Goal: Task Accomplishment & Management: Complete application form

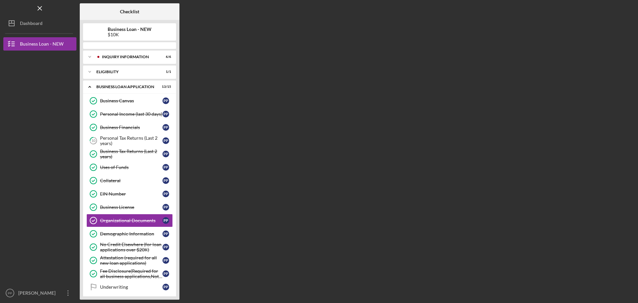
scroll to position [47, 0]
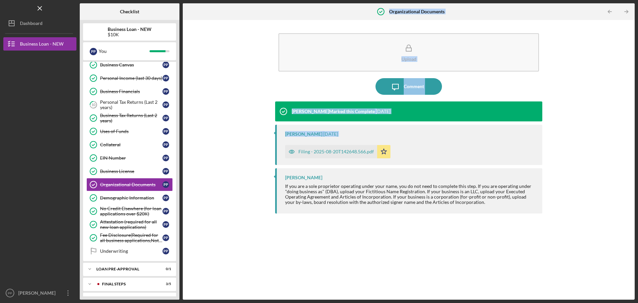
drag, startPoint x: 180, startPoint y: 130, endPoint x: 193, endPoint y: 162, distance: 34.8
click at [193, 162] on div "Checklist Business Loan - NEW $10K P P You Icon/Expander INQUIRY INFORMATION 6 …" at bounding box center [357, 151] width 555 height 296
click at [133, 111] on link "10 Personal Tax Returns (Last 2 years) P P" at bounding box center [129, 104] width 86 height 13
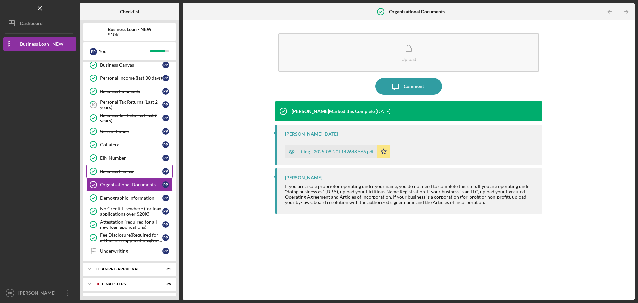
click at [114, 169] on div "Business License" at bounding box center [131, 170] width 62 height 5
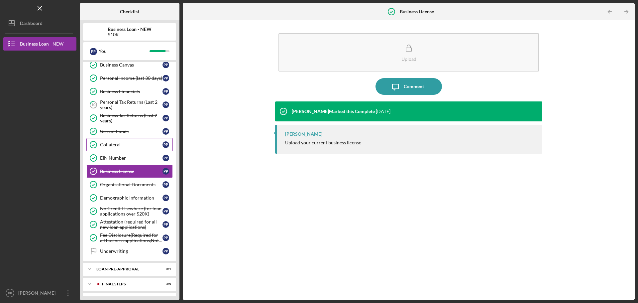
click at [115, 148] on link "Collateral Collateral P P" at bounding box center [129, 144] width 86 height 13
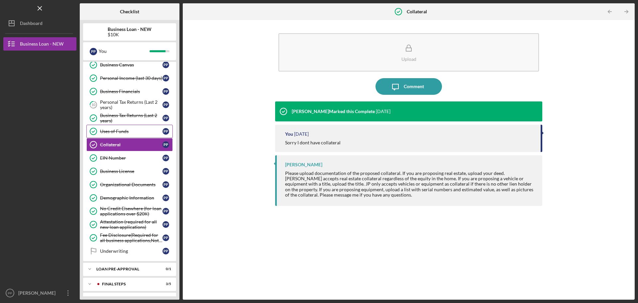
click at [121, 129] on div "Uses of Funds" at bounding box center [131, 131] width 62 height 5
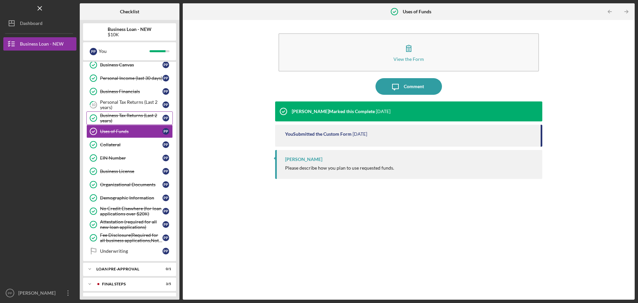
click at [122, 117] on div "Business Tax Returns (Last 2 years)" at bounding box center [131, 118] width 62 height 11
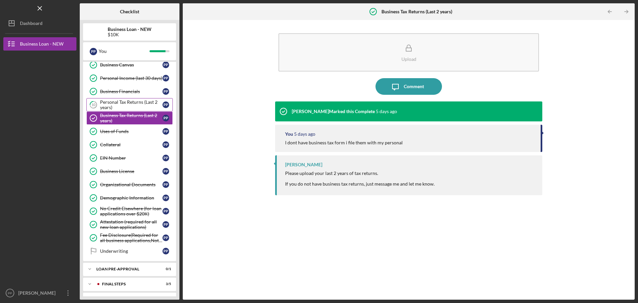
click at [124, 106] on div "Personal Tax Returns (Last 2 years)" at bounding box center [131, 104] width 62 height 11
